Goal: Transaction & Acquisition: Download file/media

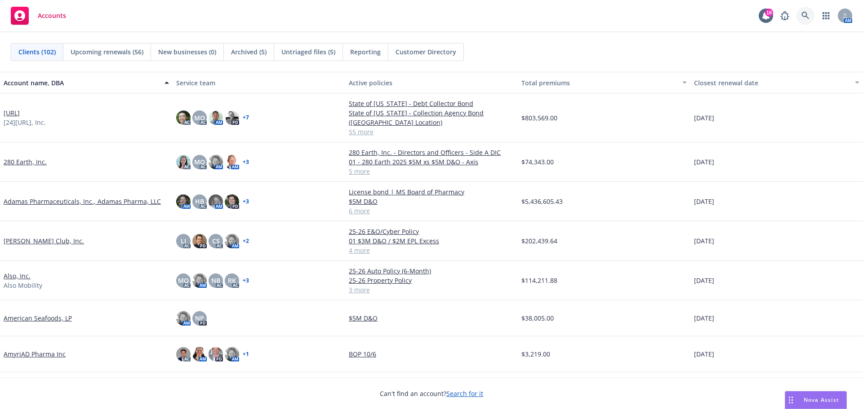
click at [805, 15] on icon at bounding box center [805, 16] width 8 height 8
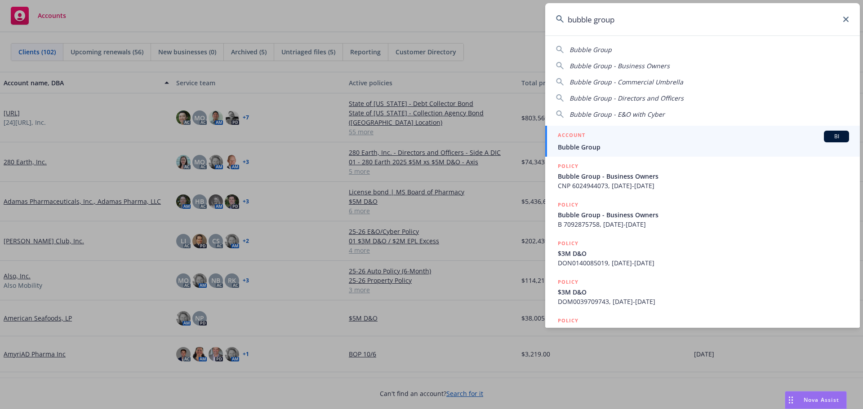
type input "bubble group"
click at [828, 135] on span "BI" at bounding box center [837, 137] width 18 height 8
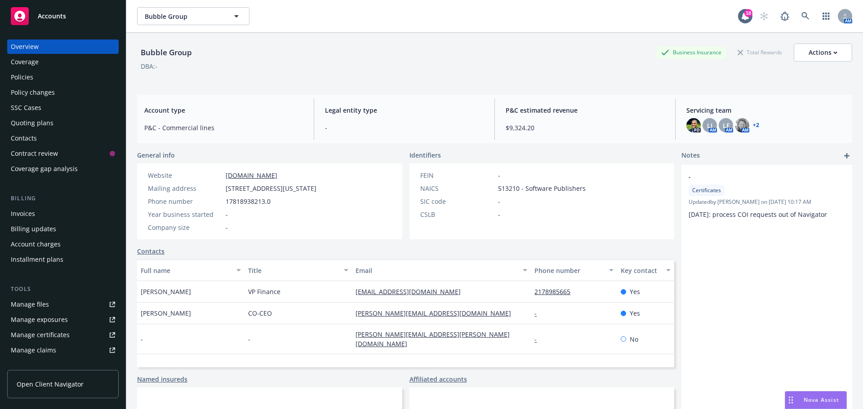
click at [19, 77] on div "Policies" at bounding box center [22, 77] width 22 height 14
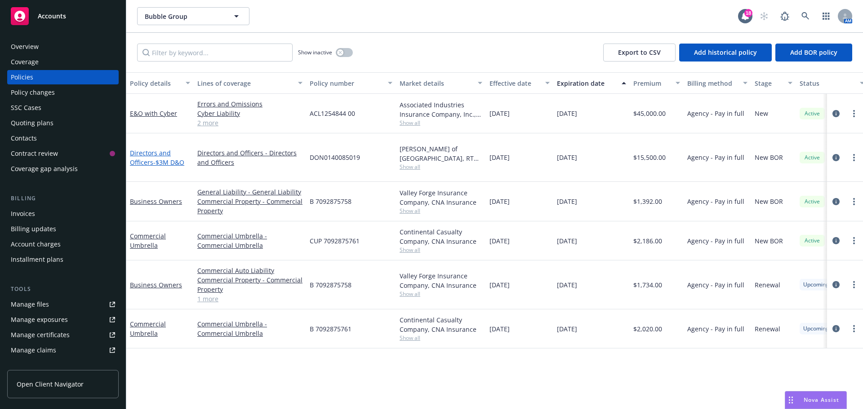
click at [145, 149] on link "Directors and Officers - $3M D&O" at bounding box center [157, 158] width 54 height 18
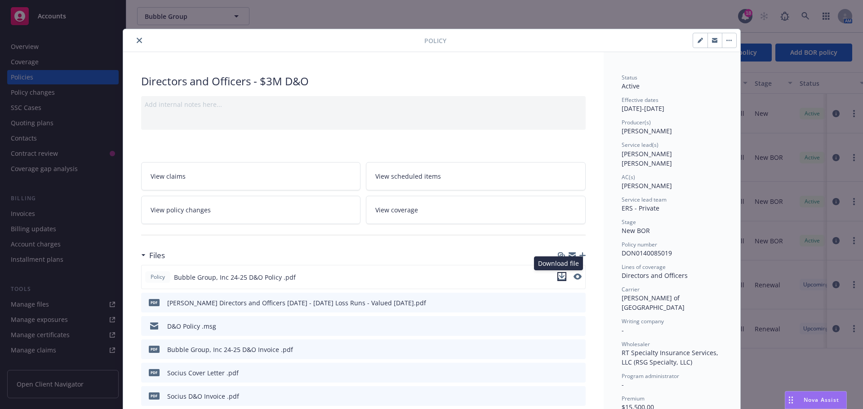
click at [559, 277] on icon "download file" at bounding box center [562, 275] width 6 height 5
click at [818, 398] on span "Nova Assist" at bounding box center [822, 400] width 36 height 8
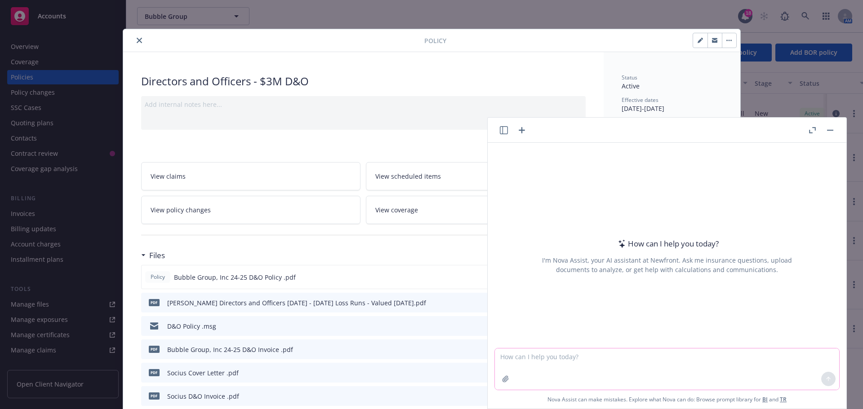
click at [569, 359] on textarea at bounding box center [667, 369] width 344 height 41
type textarea "What does bubble group do?"
